Goal: Entertainment & Leisure: Consume media (video, audio)

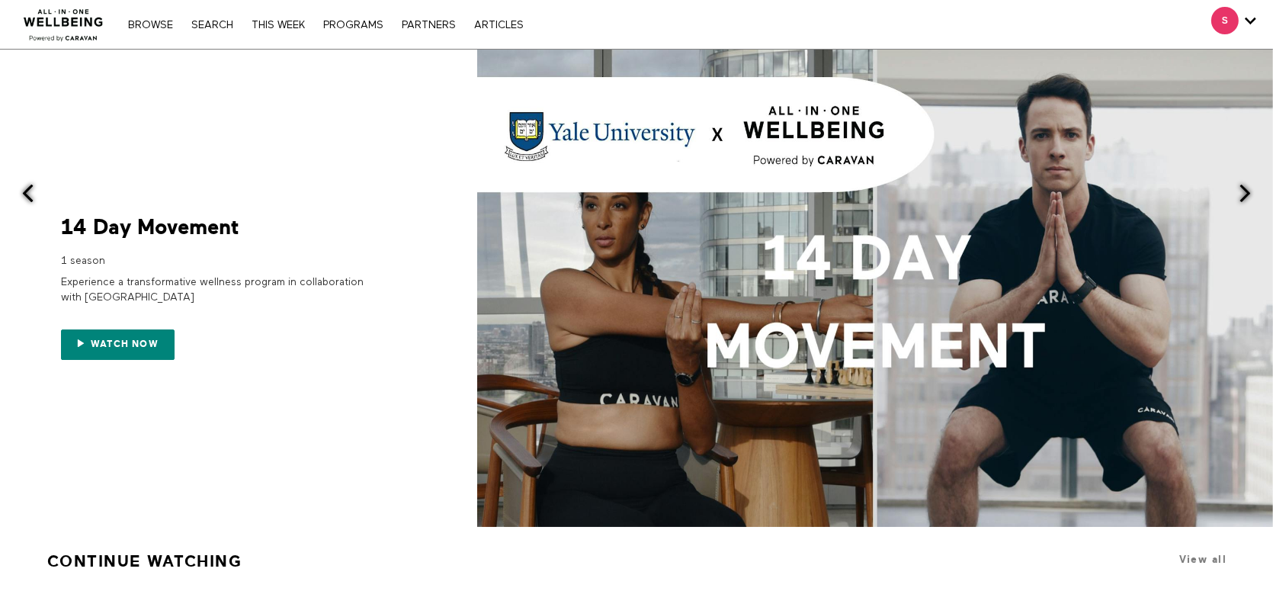
click at [201, 31] on nav "Browse Search THIS WEEK PROGRAMS PARTNERS ARTICLES Account settings Manage Subs…" at bounding box center [325, 24] width 410 height 15
click at [204, 27] on link "Search" at bounding box center [212, 25] width 57 height 11
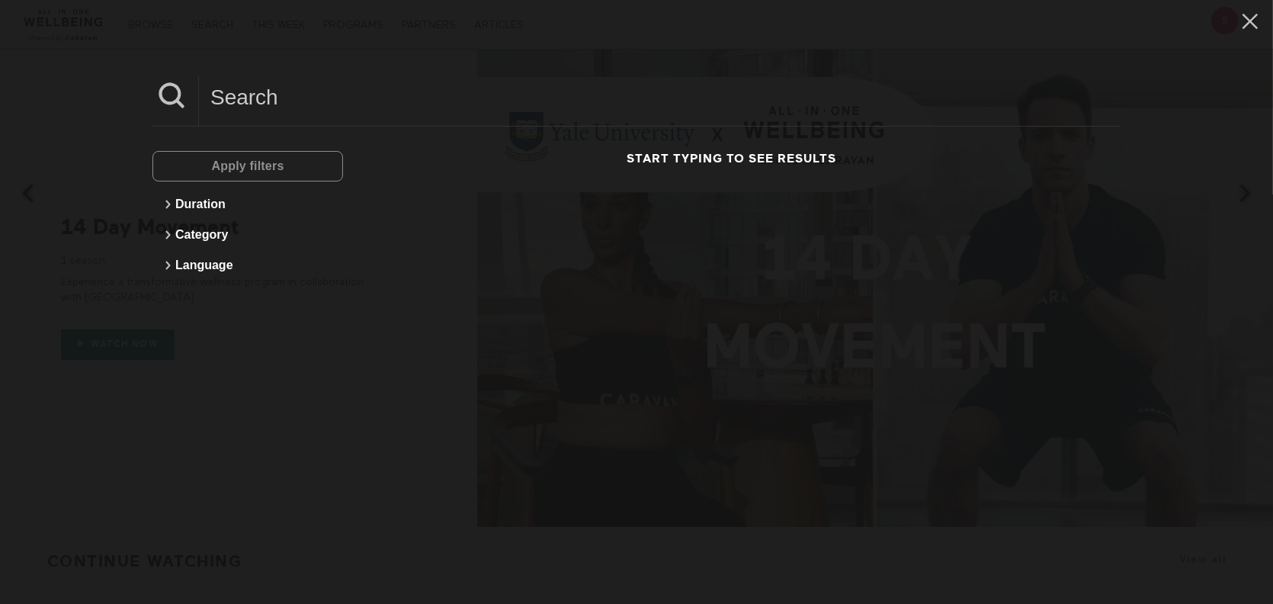
click at [276, 92] on input at bounding box center [660, 97] width 922 height 42
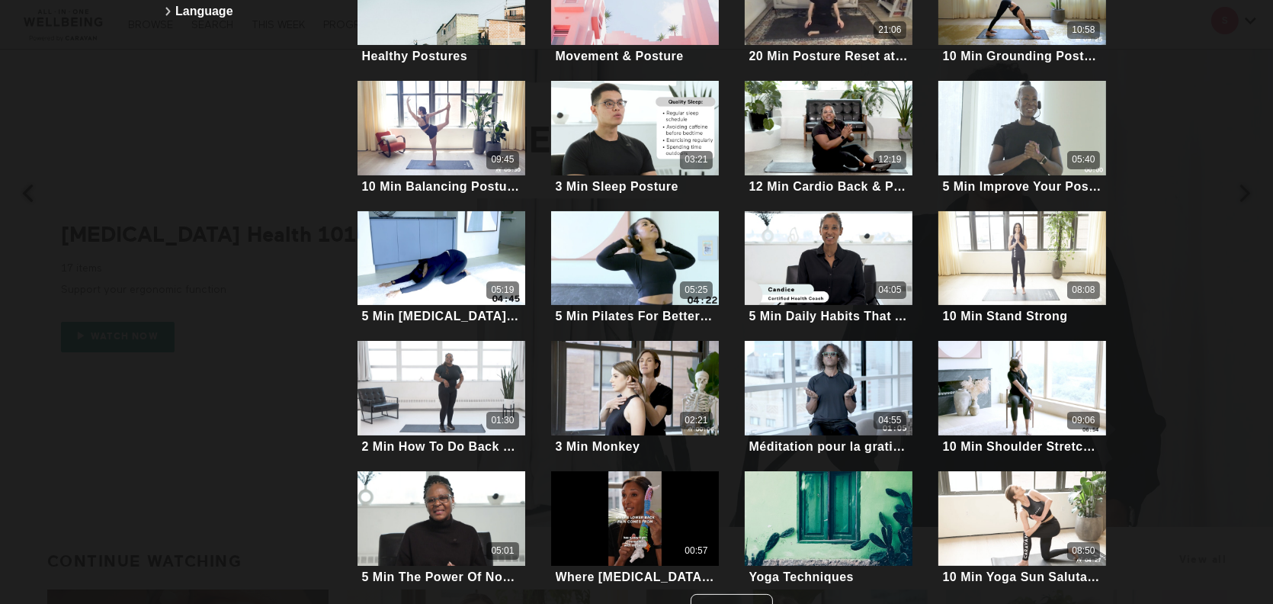
scroll to position [292, 0]
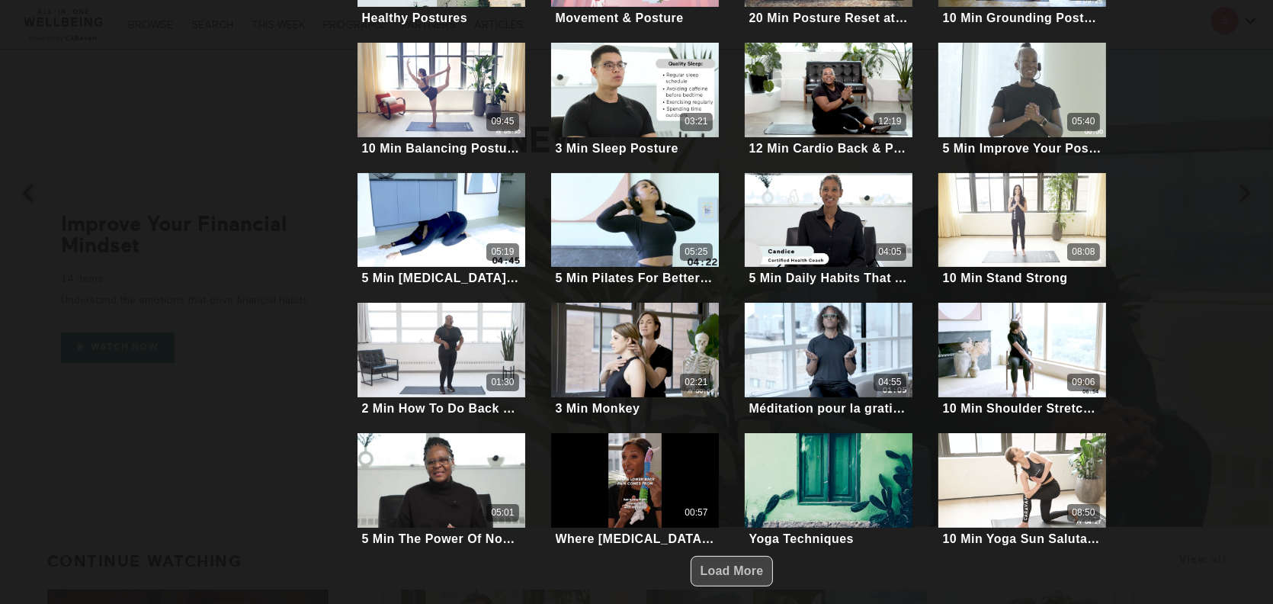
click at [742, 564] on span "Load More" at bounding box center [732, 570] width 63 height 13
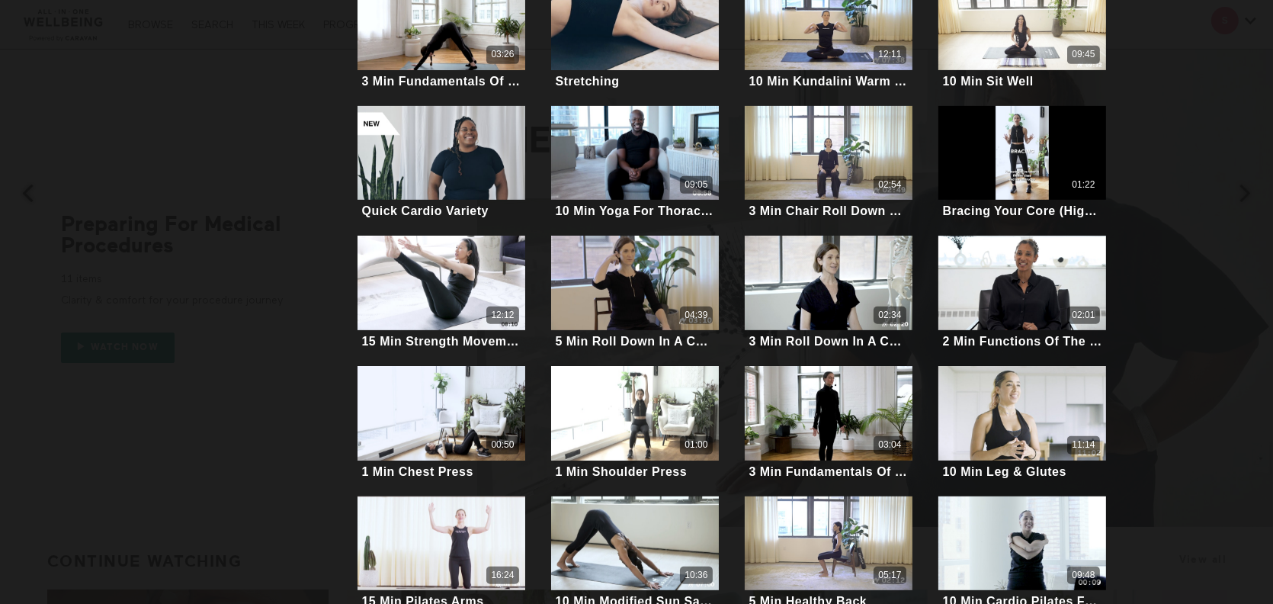
scroll to position [936, 0]
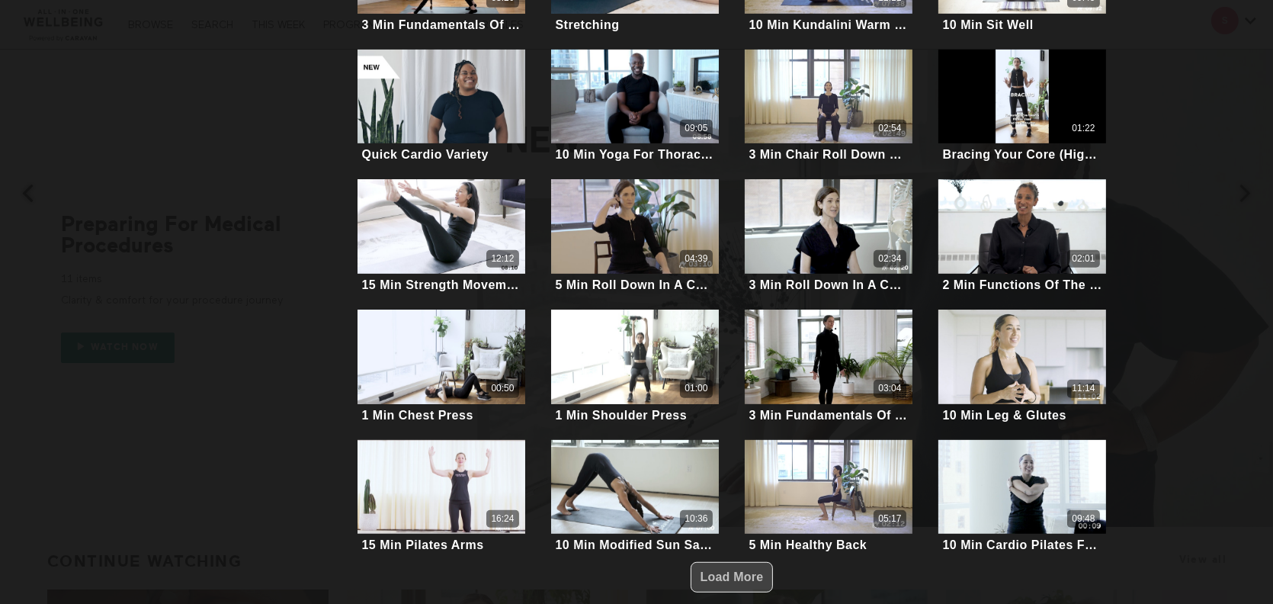
click at [709, 570] on span "Load More" at bounding box center [732, 576] width 63 height 13
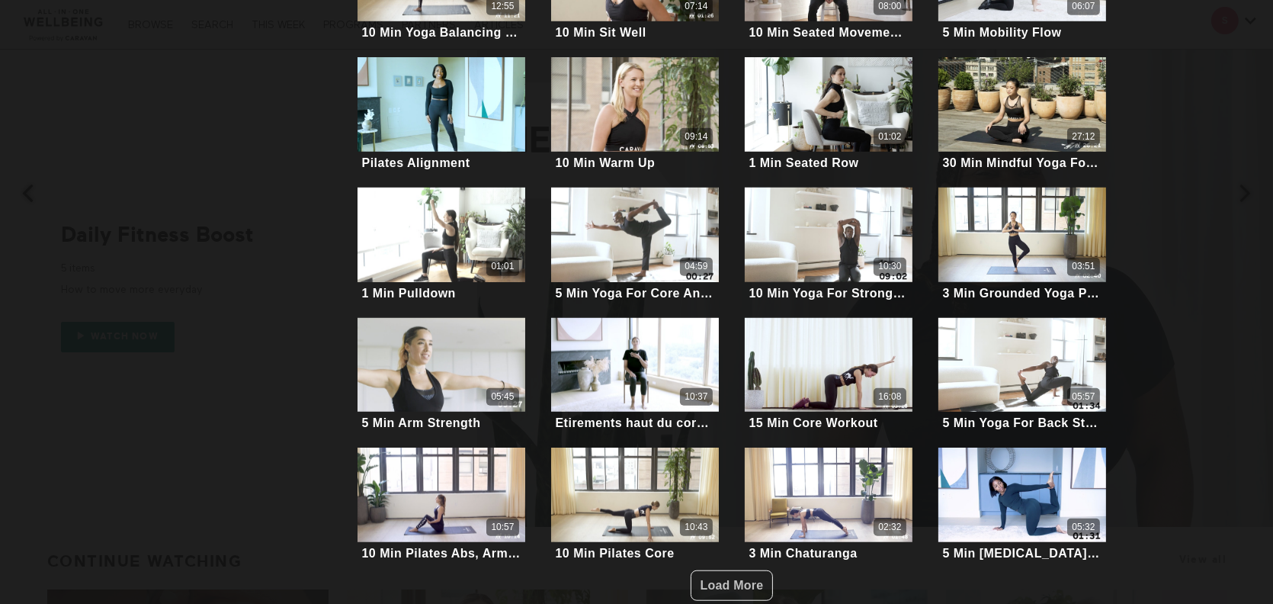
scroll to position [1580, 0]
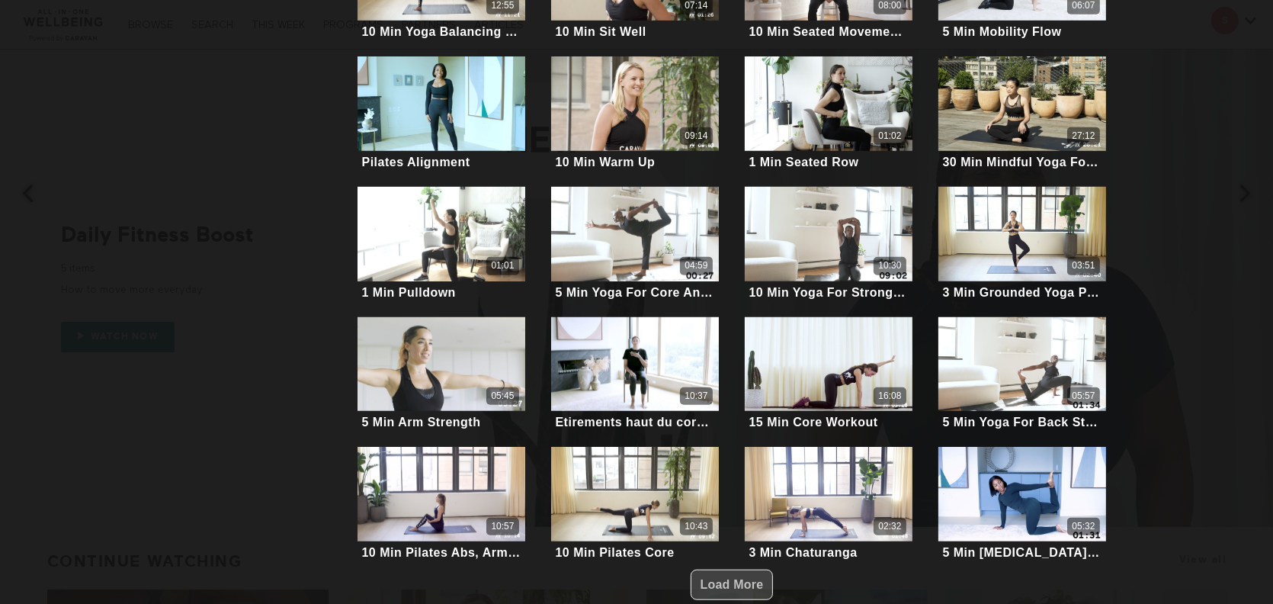
click at [740, 578] on span "Load More" at bounding box center [732, 584] width 63 height 13
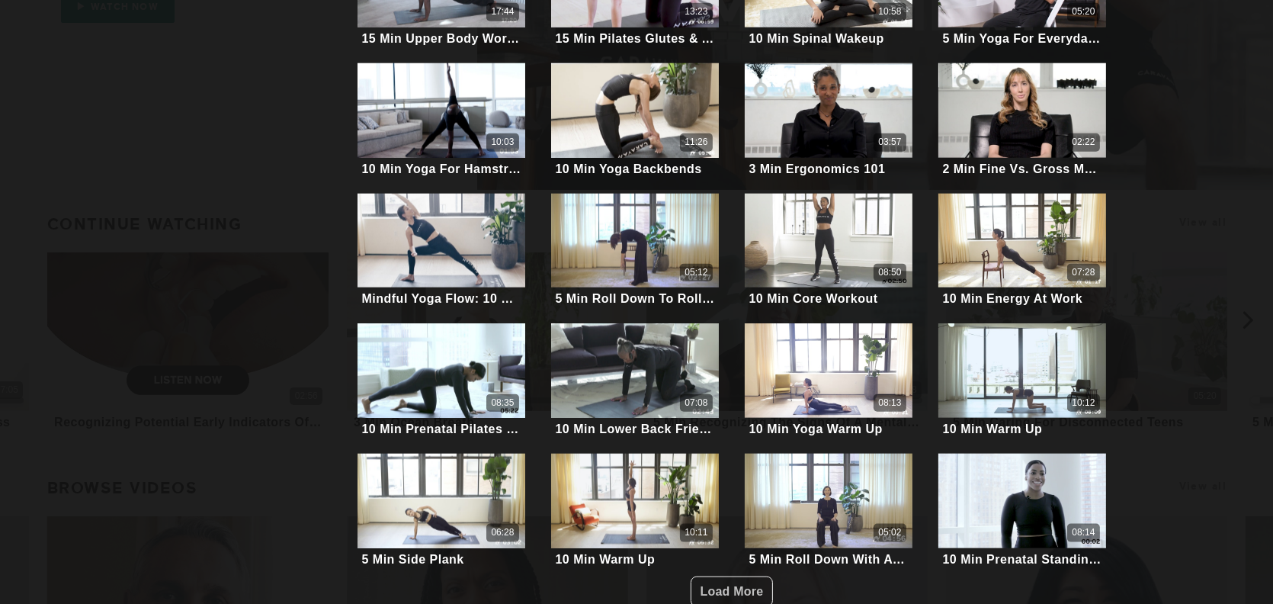
scroll to position [381, 0]
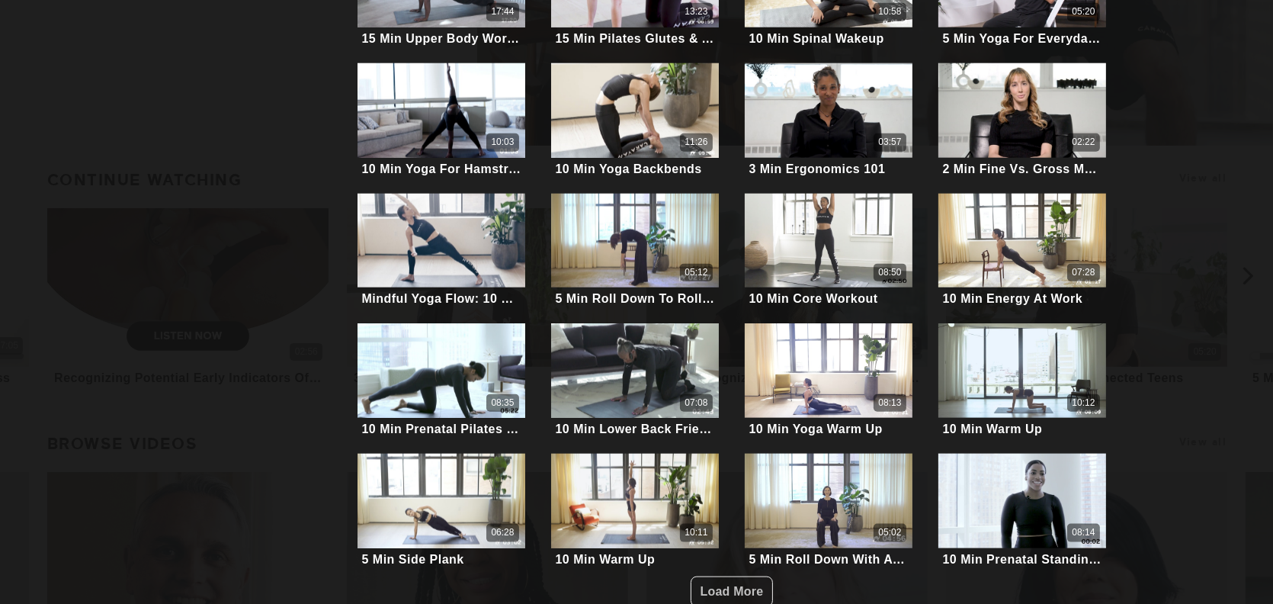
click at [712, 548] on li "10 Min Warm Up Take this wherever is available and comfortable for you. This se…" at bounding box center [635, 511] width 194 height 130
click at [712, 585] on span "Load More" at bounding box center [732, 591] width 63 height 13
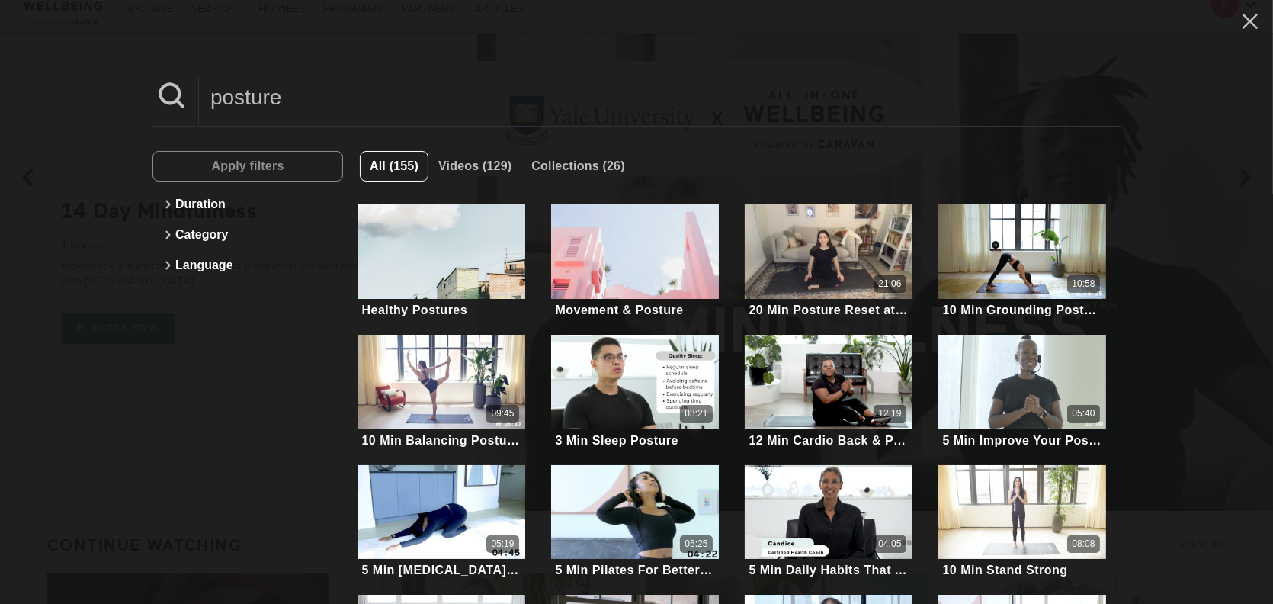
scroll to position [0, 0]
click at [322, 109] on input "posture" at bounding box center [660, 97] width 922 height 42
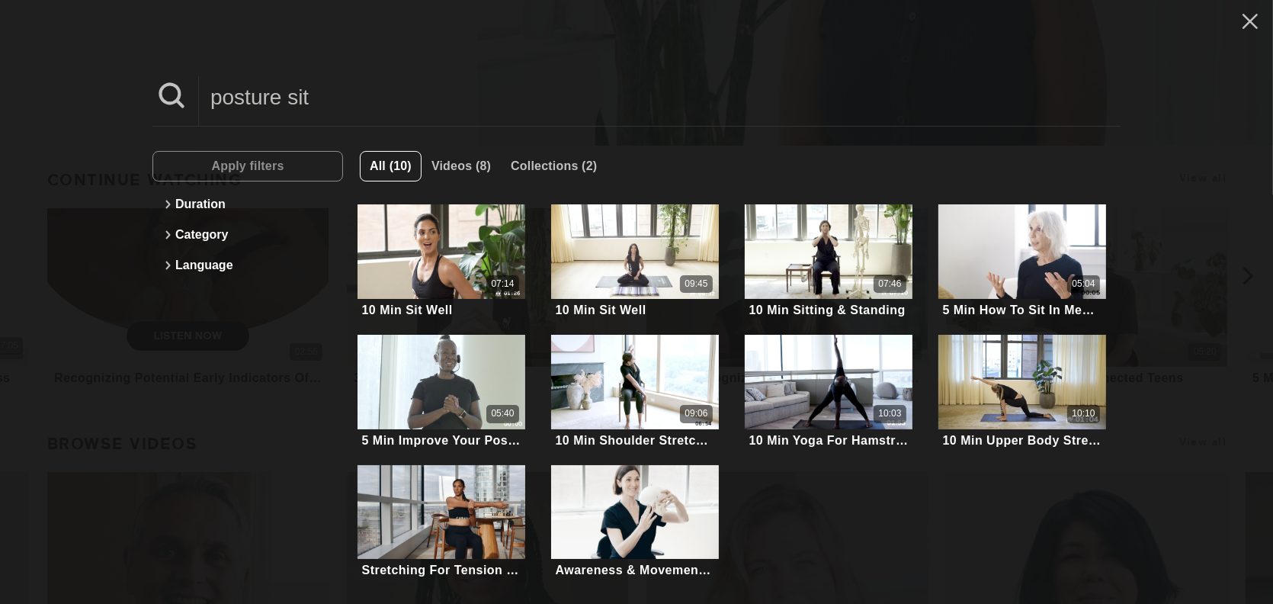
drag, startPoint x: 351, startPoint y: 88, endPoint x: 0, endPoint y: -37, distance: 373.0
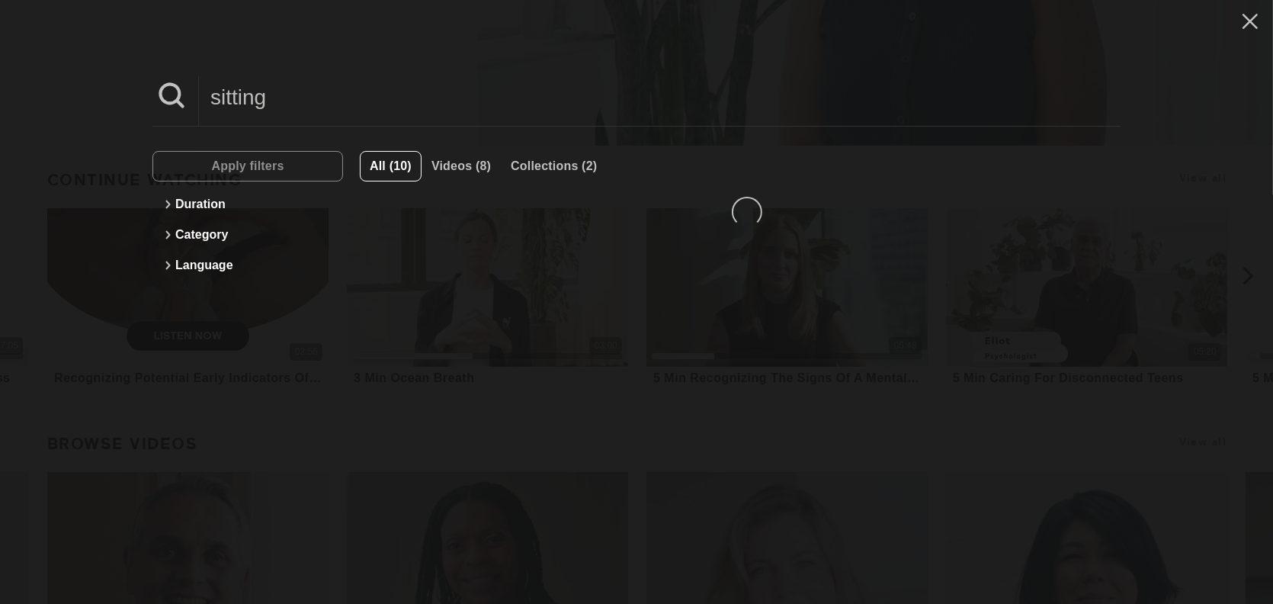
type input "sitting"
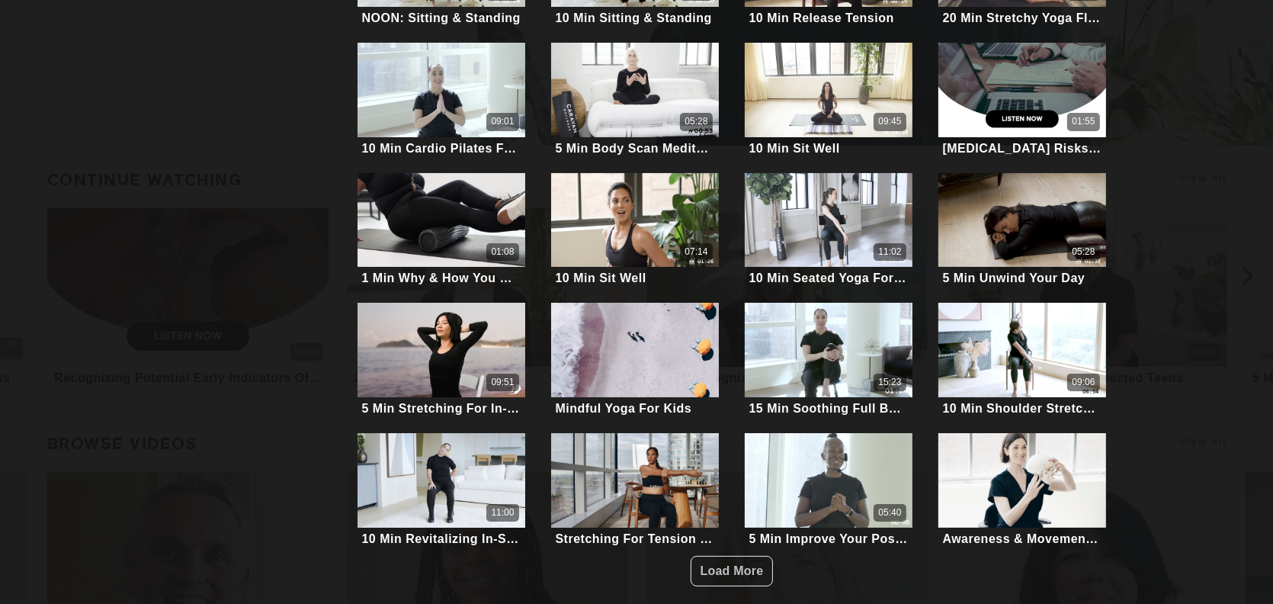
scroll to position [508, 0]
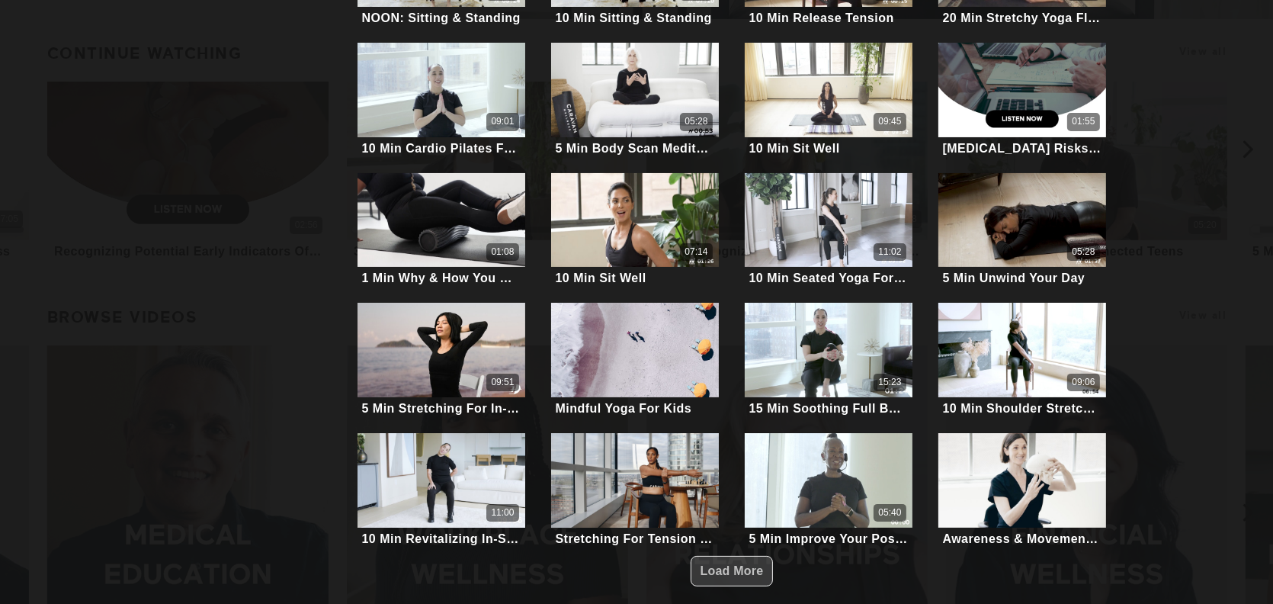
click at [746, 567] on span "Load More" at bounding box center [732, 570] width 63 height 13
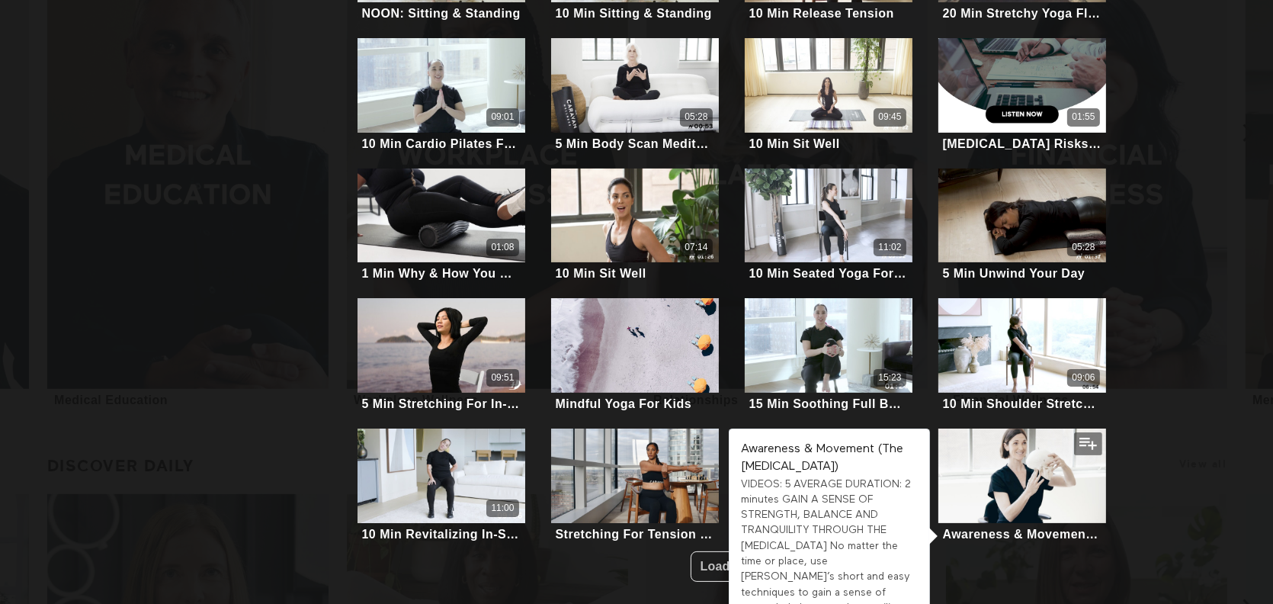
scroll to position [889, 0]
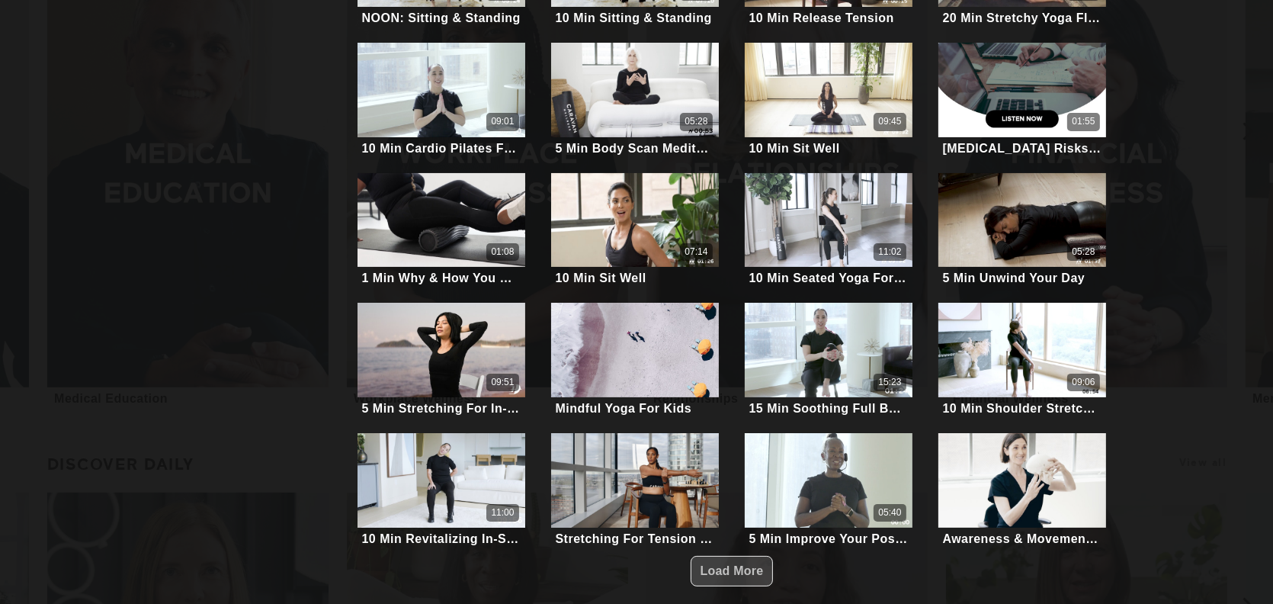
click at [701, 557] on span "Load More" at bounding box center [732, 571] width 63 height 29
click at [701, 564] on span "Load More" at bounding box center [732, 570] width 63 height 13
click at [724, 565] on span "Load More" at bounding box center [732, 570] width 63 height 13
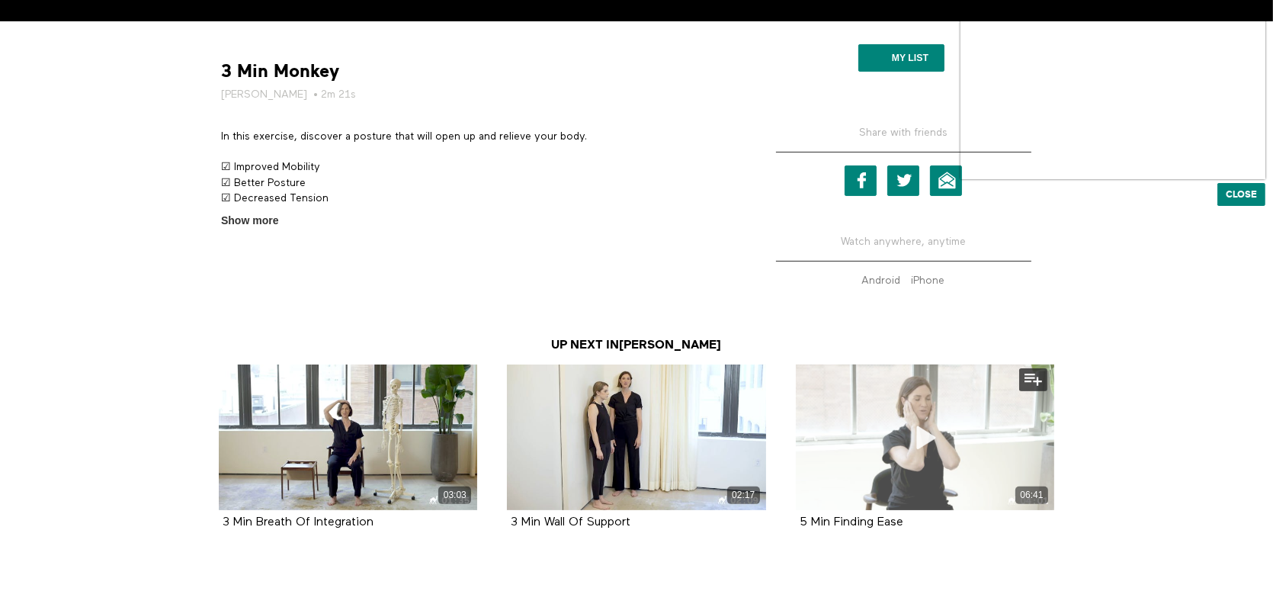
scroll to position [582, 0]
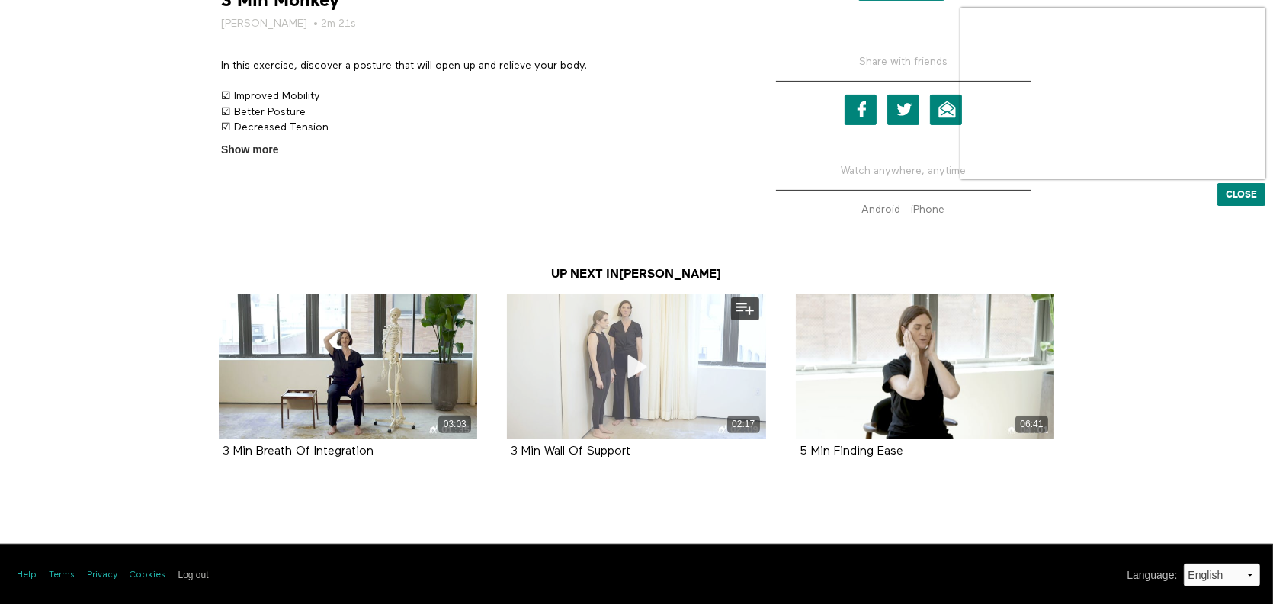
click at [647, 378] on span at bounding box center [637, 367] width 46 height 46
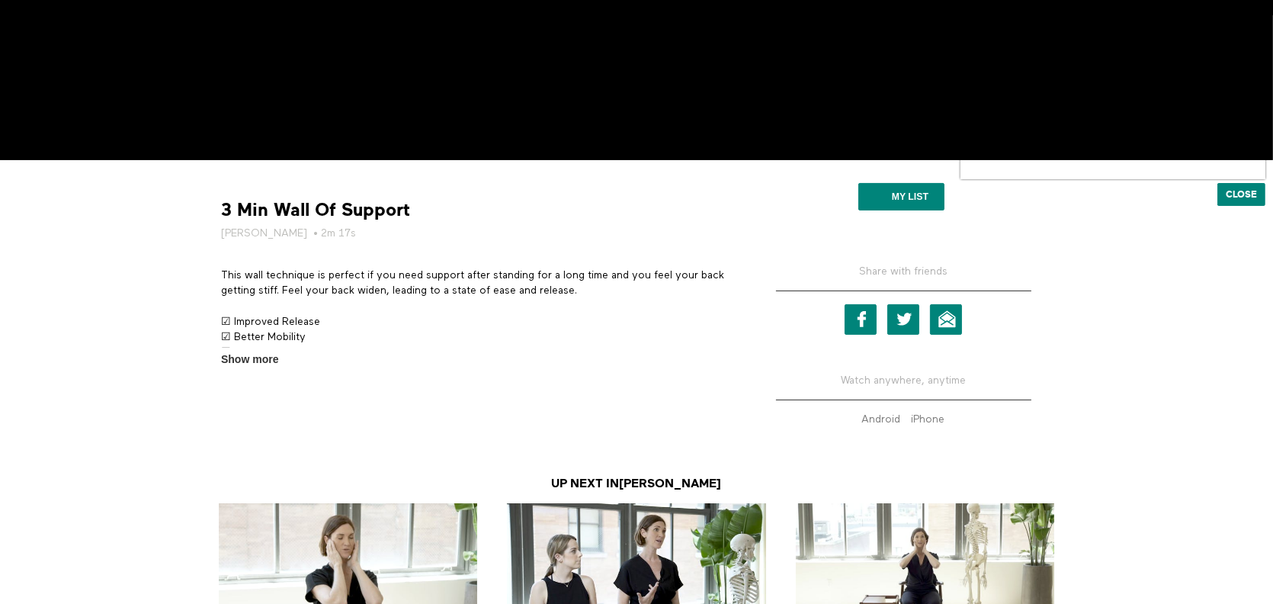
scroll to position [582, 0]
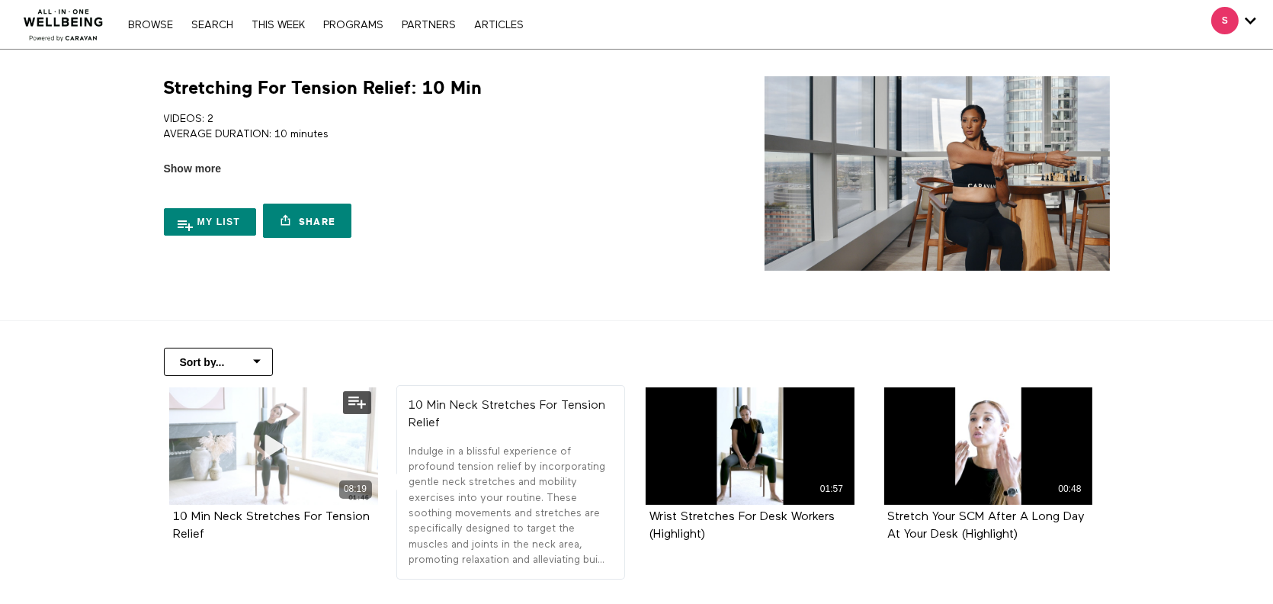
click at [299, 415] on div "08:19" at bounding box center [273, 445] width 209 height 117
